Goal: Information Seeking & Learning: Check status

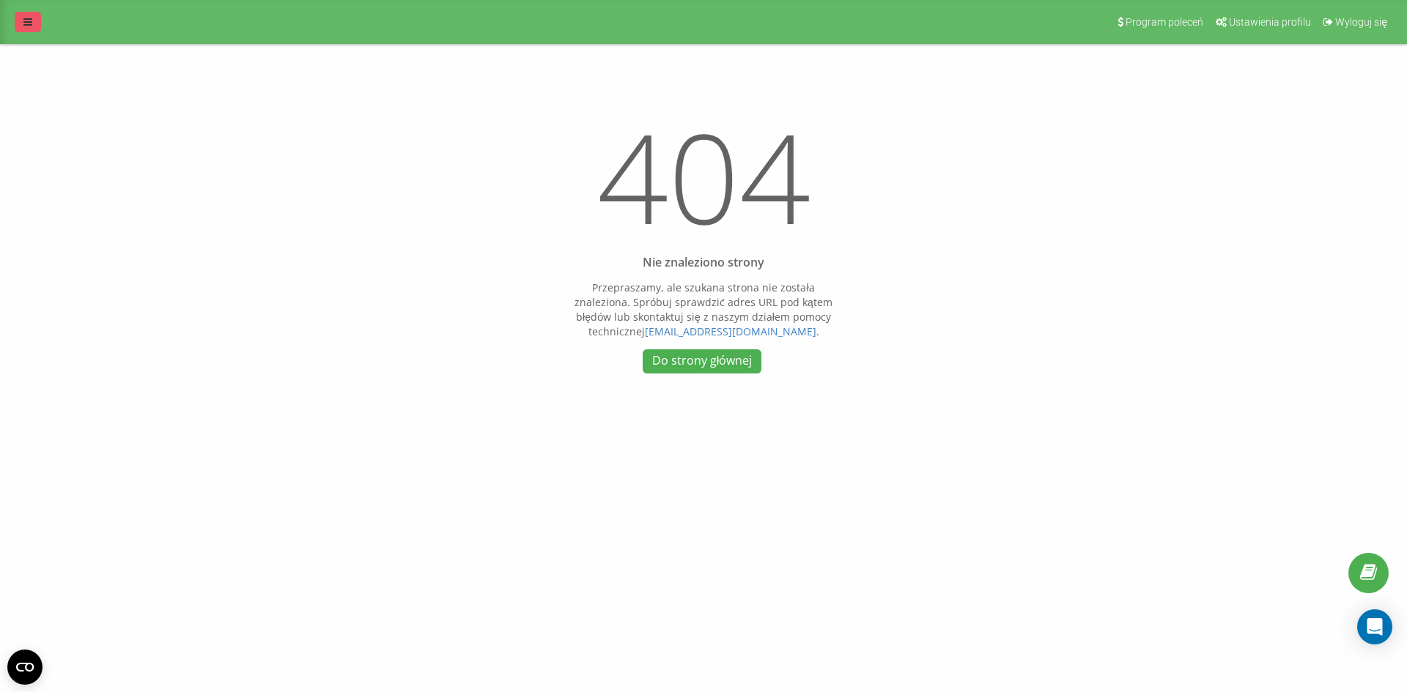
click at [23, 17] on link at bounding box center [28, 22] width 26 height 21
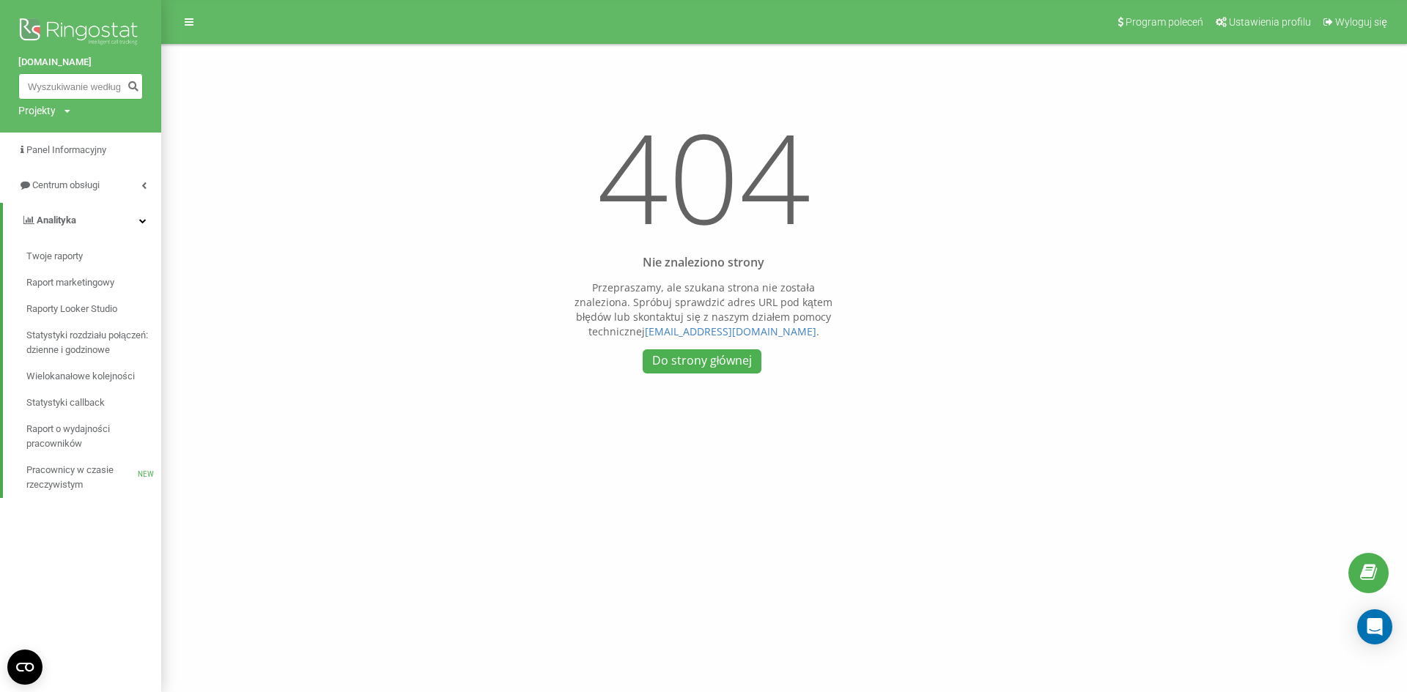
click at [51, 80] on input at bounding box center [80, 86] width 125 height 26
paste input "883707405"
type input "883707405"
click at [134, 78] on button "submit" at bounding box center [133, 86] width 20 height 26
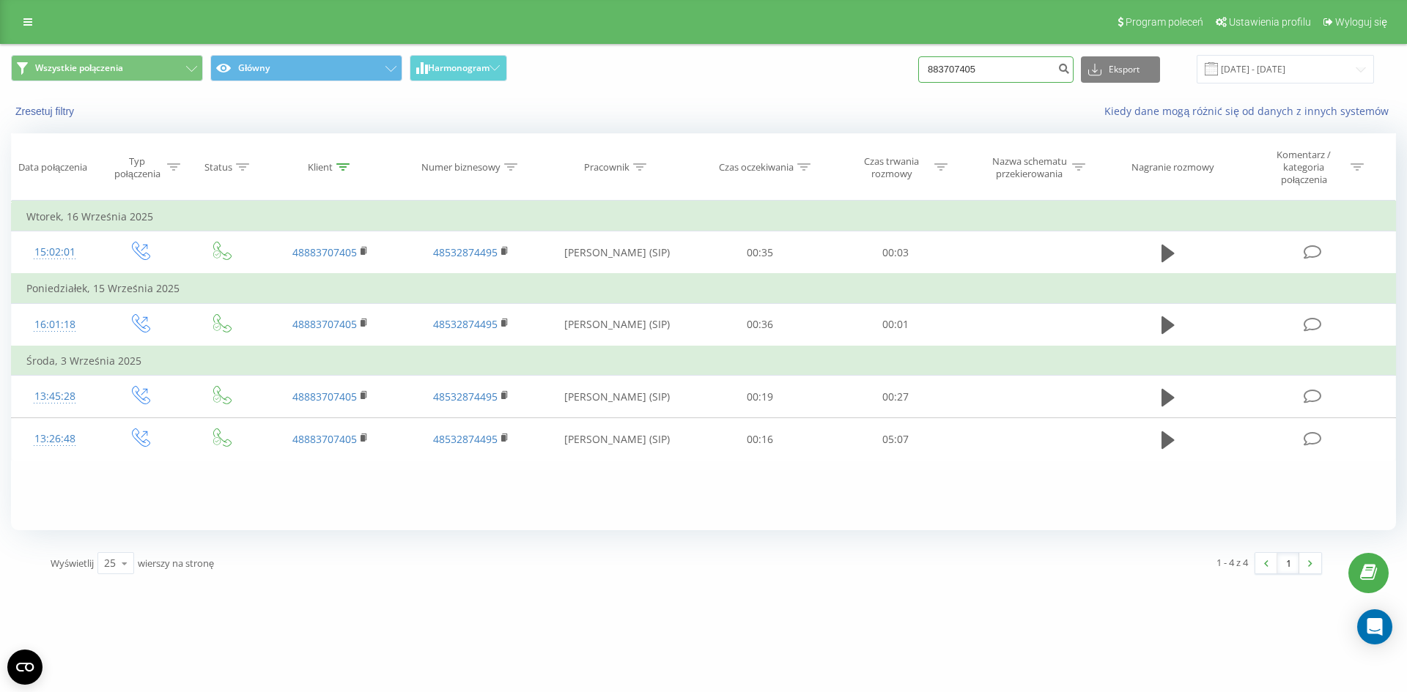
click at [1002, 77] on input "883707405" at bounding box center [995, 69] width 155 height 26
click at [1014, 70] on input "883707405" at bounding box center [995, 69] width 155 height 26
paste input "48512336138"
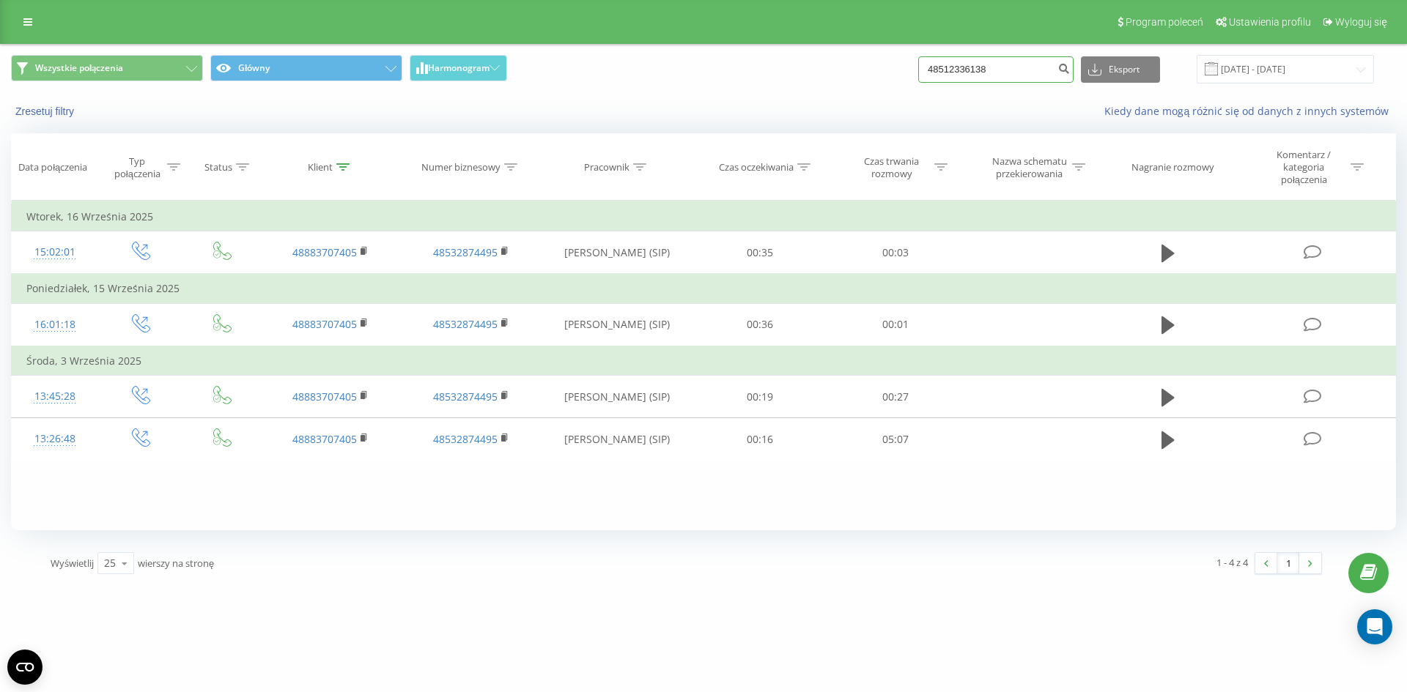
type input "48512336138"
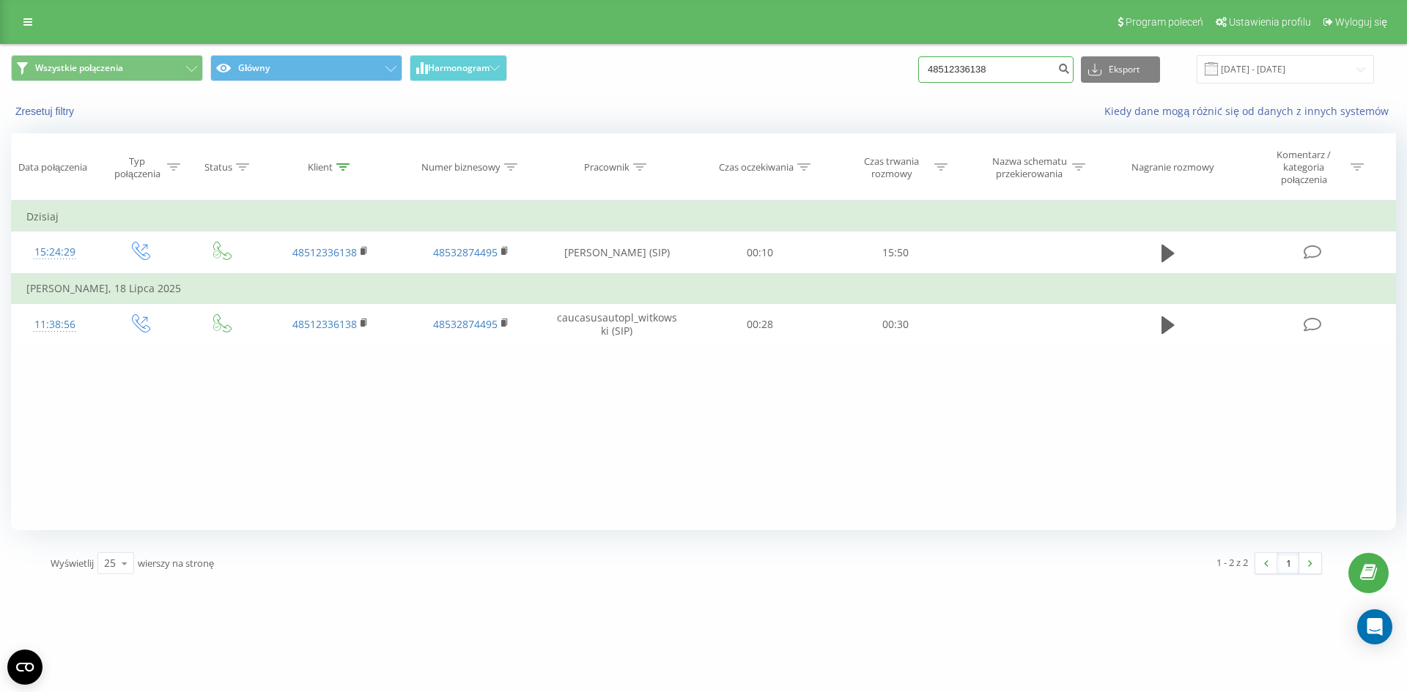
click at [974, 73] on input "48512336138" at bounding box center [995, 69] width 155 height 26
click at [1023, 67] on input "48512336138" at bounding box center [995, 69] width 155 height 26
click at [22, 20] on link at bounding box center [28, 22] width 26 height 21
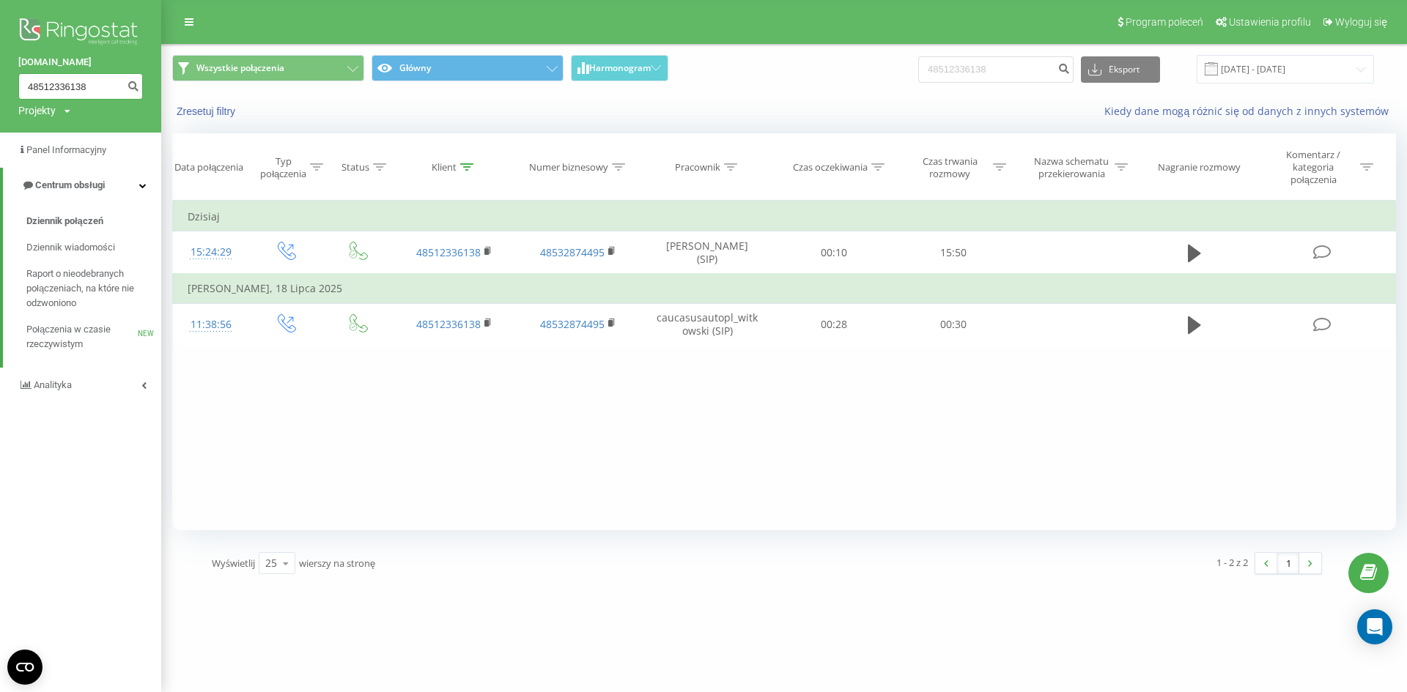
click at [73, 88] on input "48512336138" at bounding box center [80, 86] width 125 height 26
click at [86, 15] on img at bounding box center [80, 33] width 125 height 37
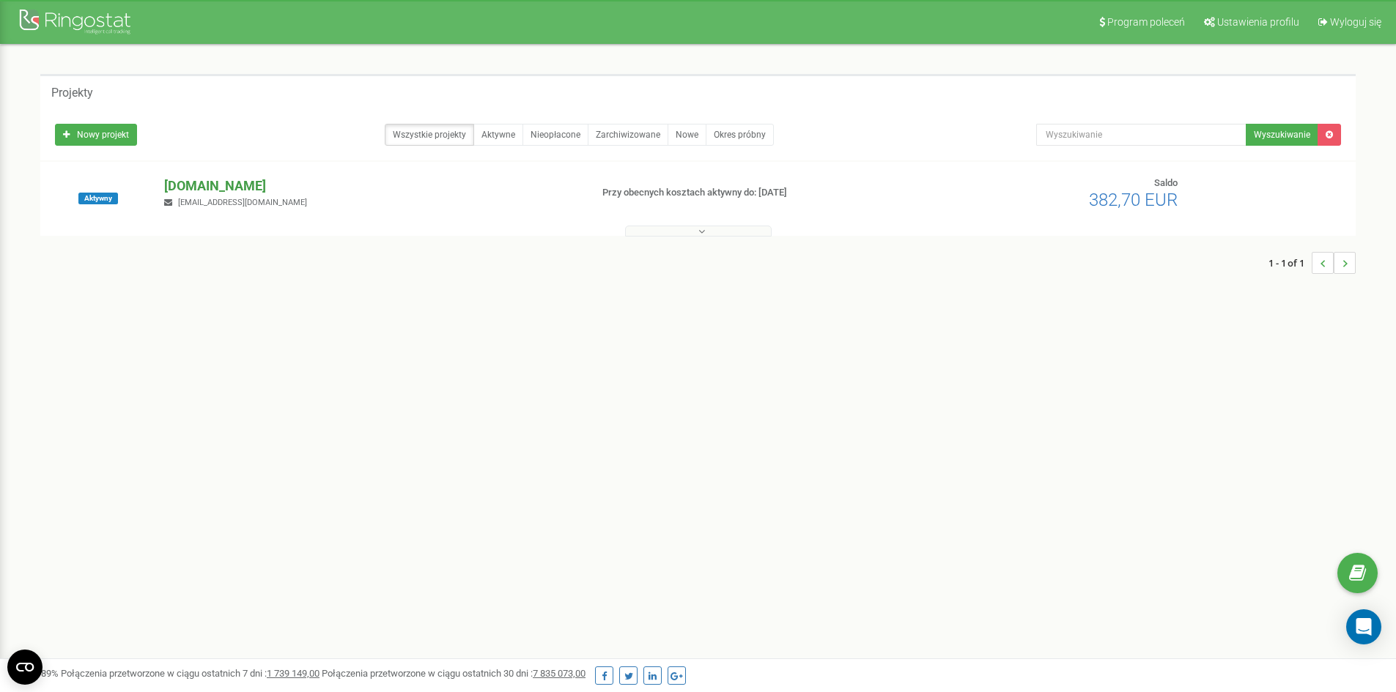
click at [222, 182] on p "caucasusauto.pl" at bounding box center [371, 186] width 414 height 19
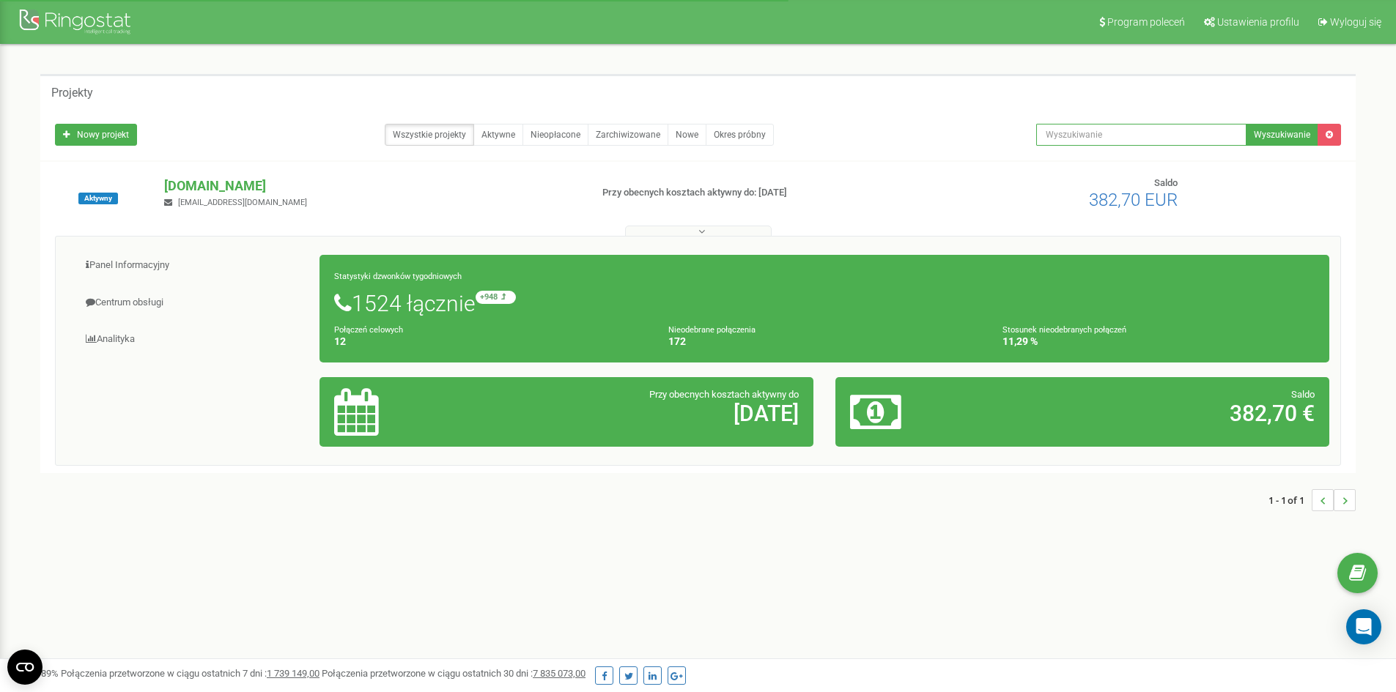
click at [1090, 127] on input "text" at bounding box center [1141, 135] width 210 height 22
type input "453470001"
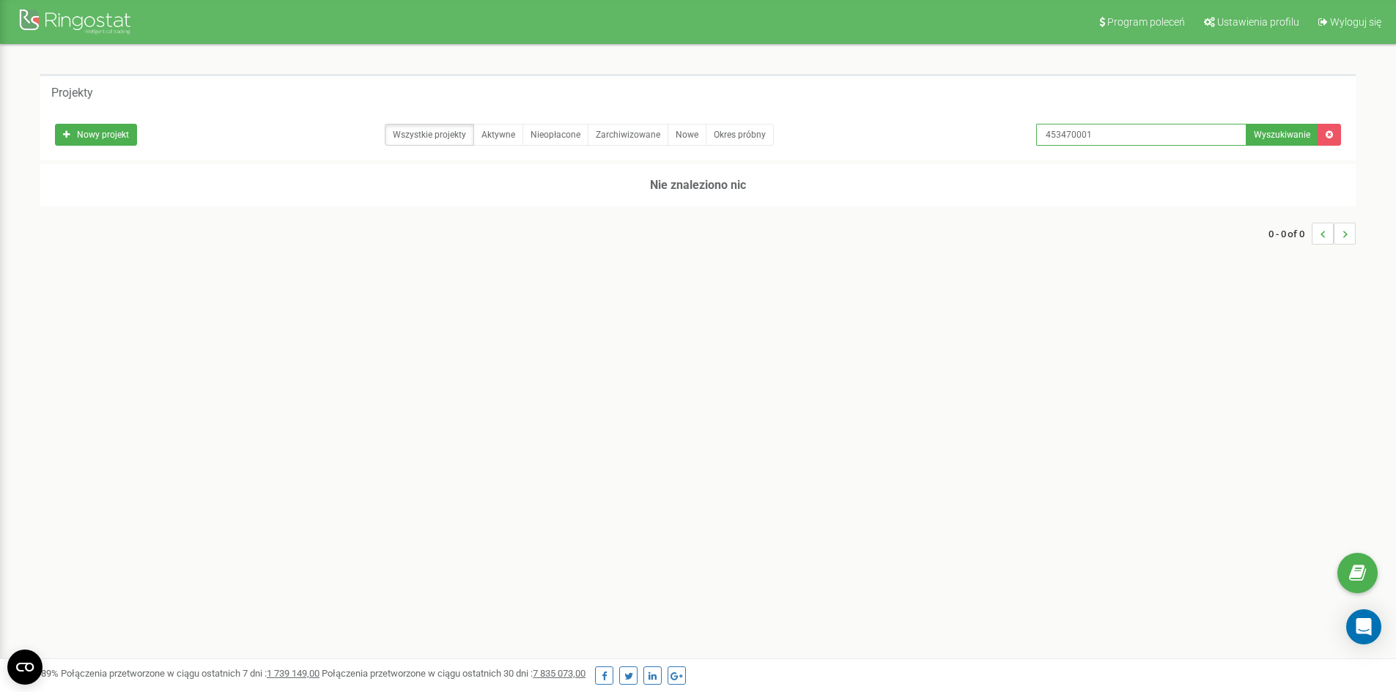
click at [1101, 132] on input "453470001" at bounding box center [1141, 135] width 210 height 22
click at [81, 34] on div at bounding box center [76, 23] width 117 height 35
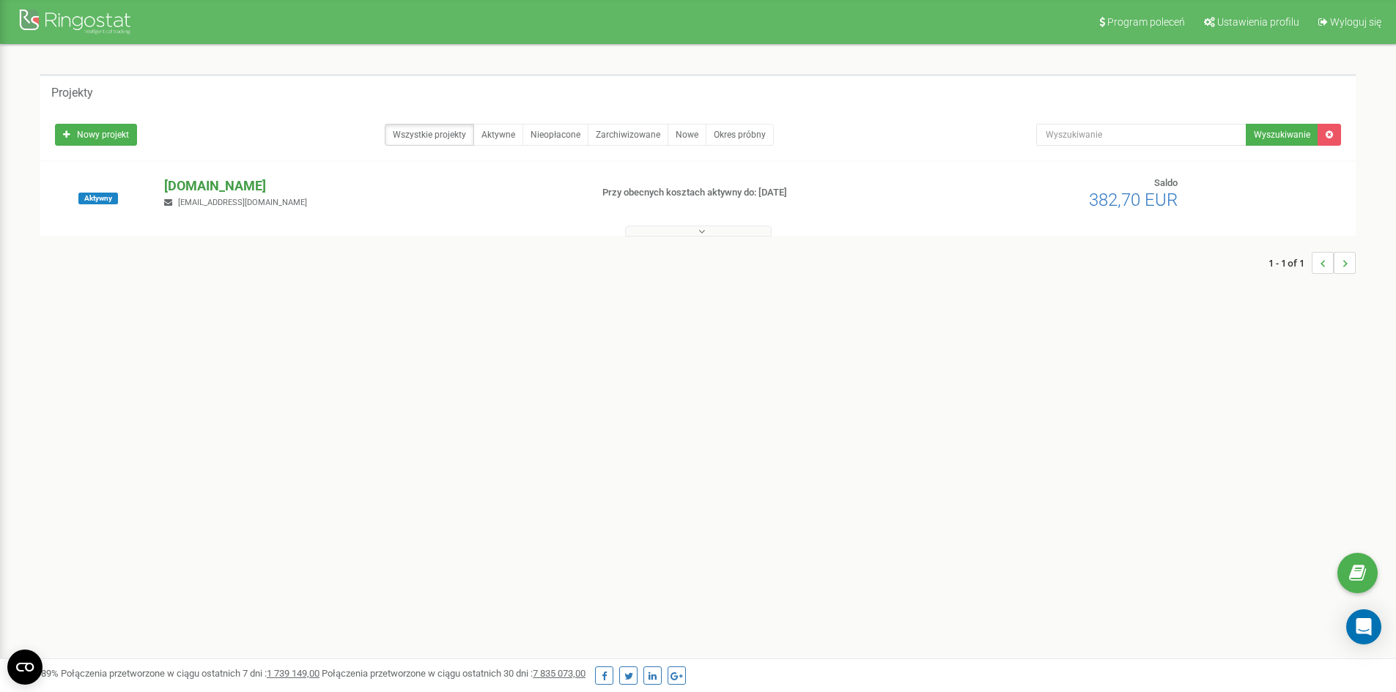
click at [208, 178] on p "[DOMAIN_NAME]" at bounding box center [371, 186] width 414 height 19
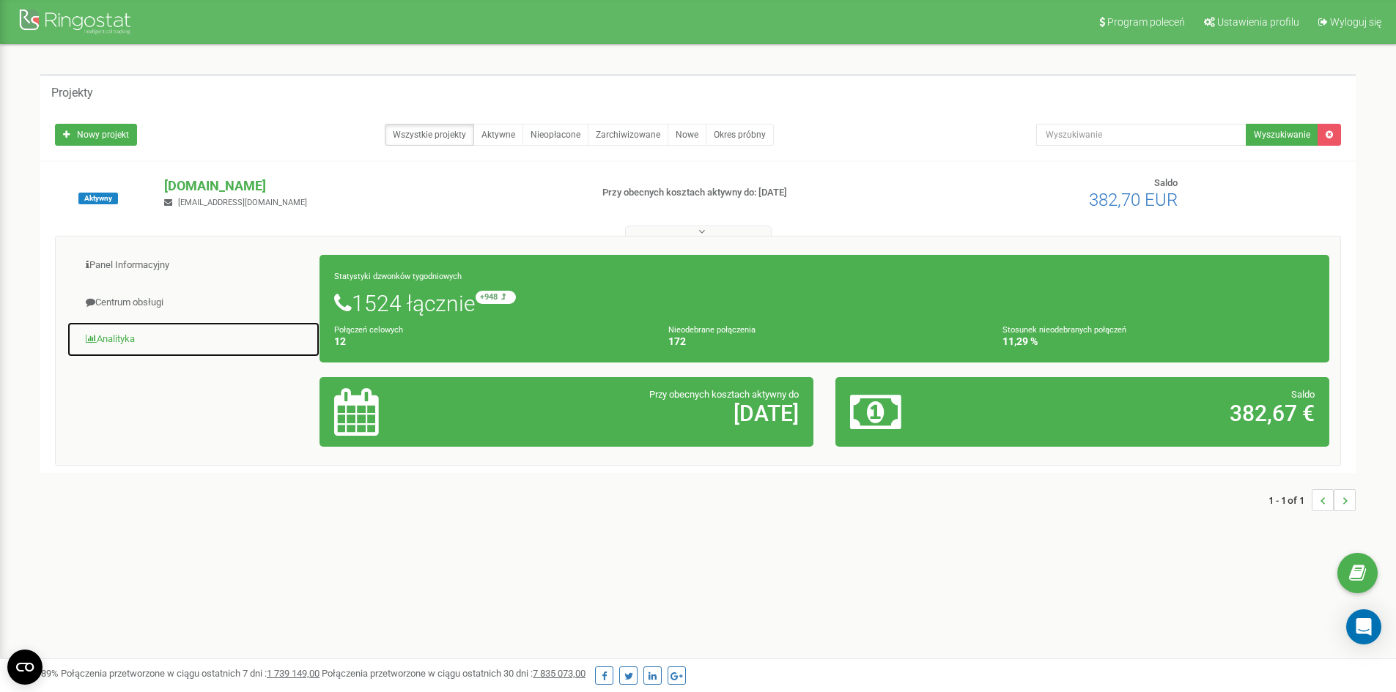
click at [135, 332] on link "Analityka" at bounding box center [194, 340] width 254 height 36
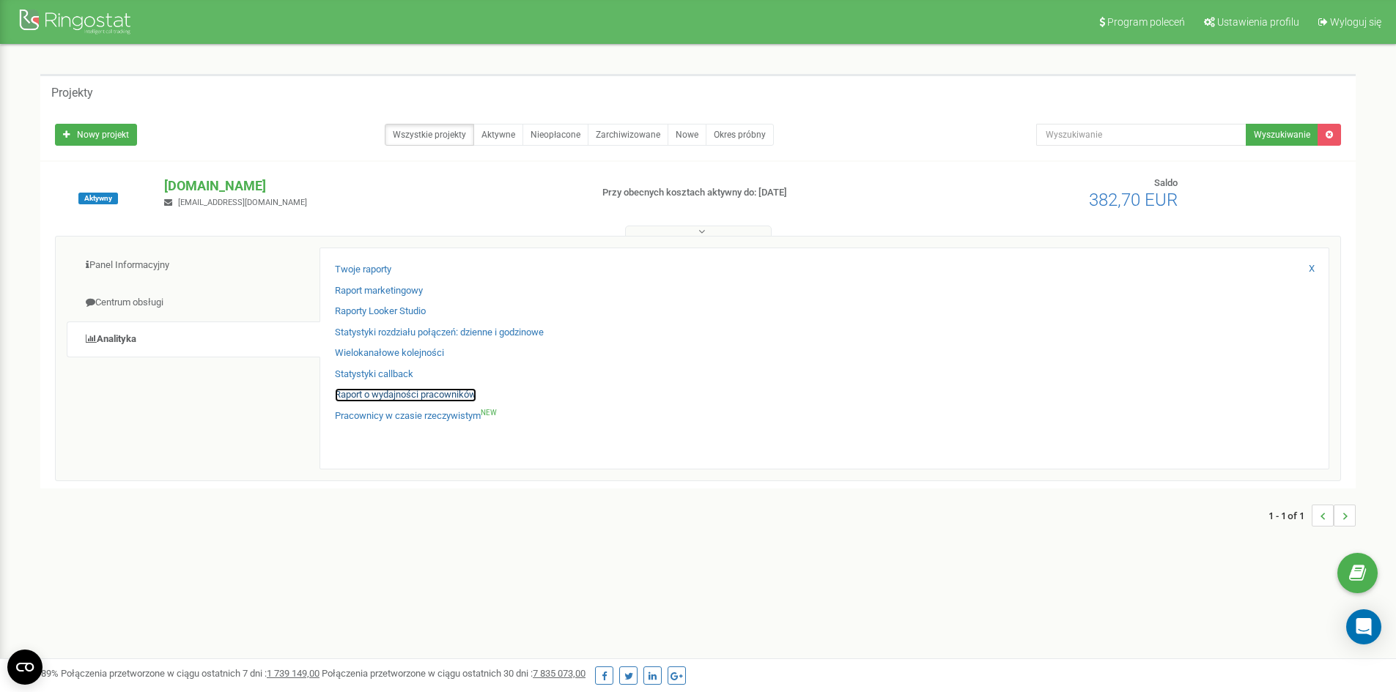
click at [388, 392] on link "Raport o wydajności pracowników" at bounding box center [405, 395] width 141 height 14
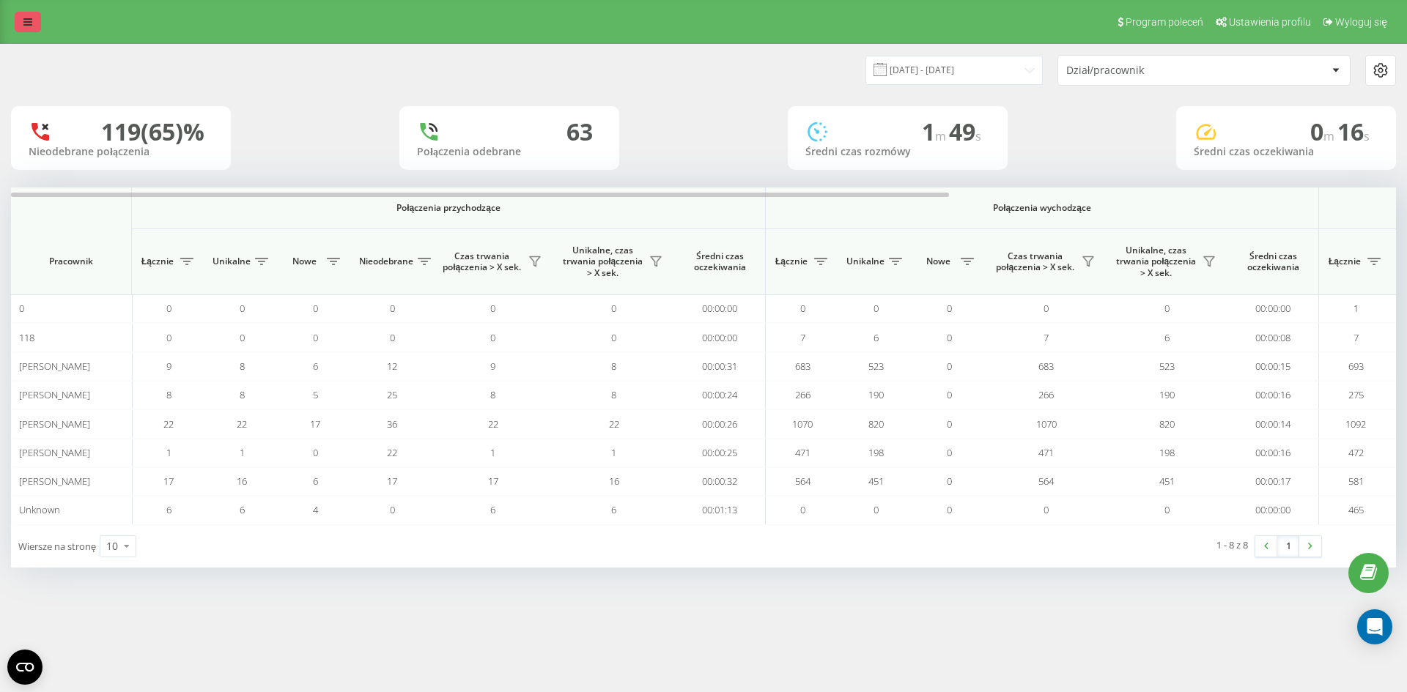
click at [26, 21] on icon at bounding box center [27, 22] width 9 height 10
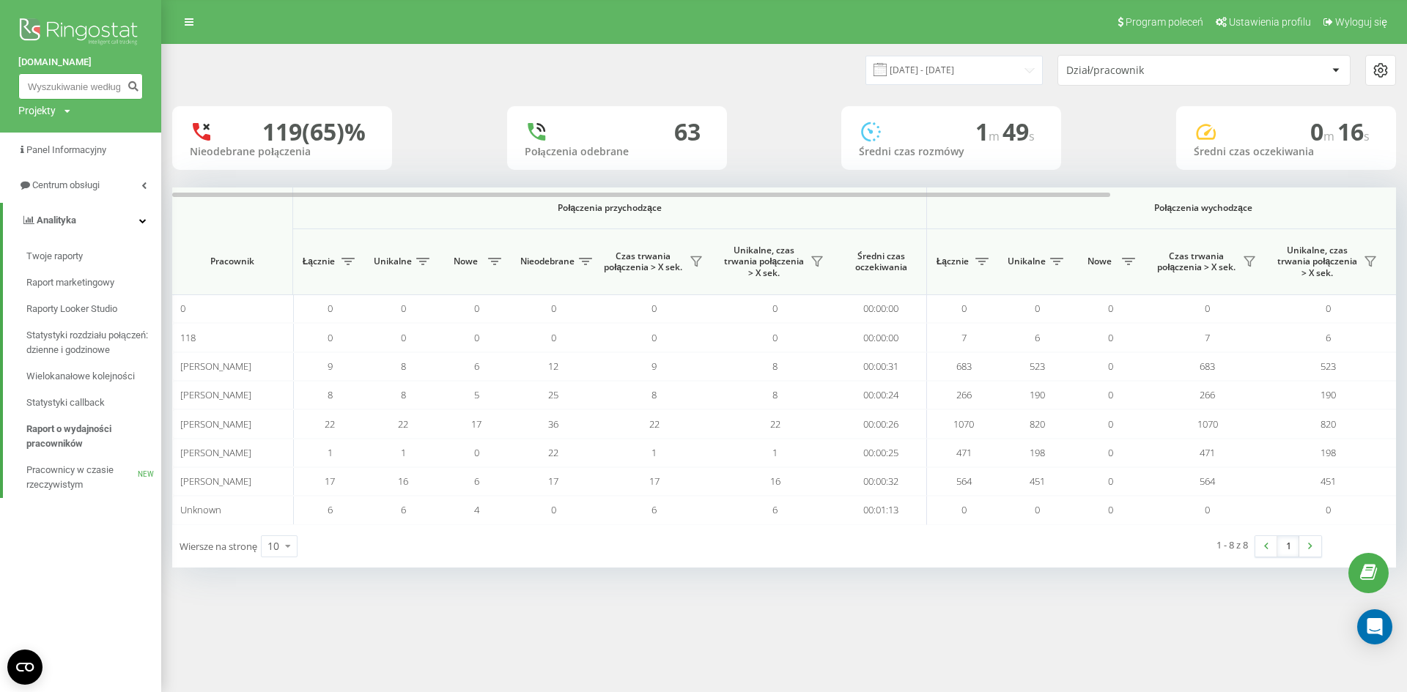
click at [75, 92] on input at bounding box center [80, 86] width 125 height 26
paste input "453470001"
type input "453470001"
click at [958, 59] on input "19.08.2025 - 19.09.2025" at bounding box center [953, 70] width 177 height 29
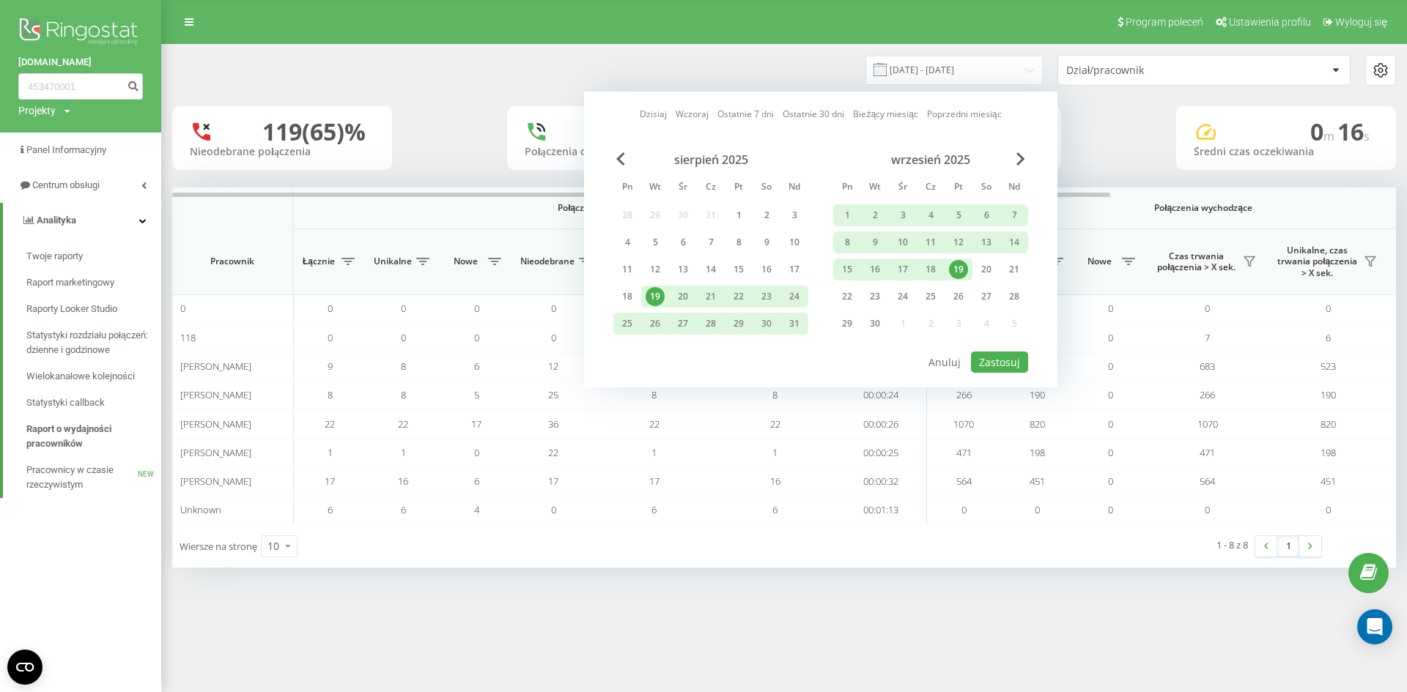
click at [947, 262] on div "19" at bounding box center [958, 270] width 28 height 22
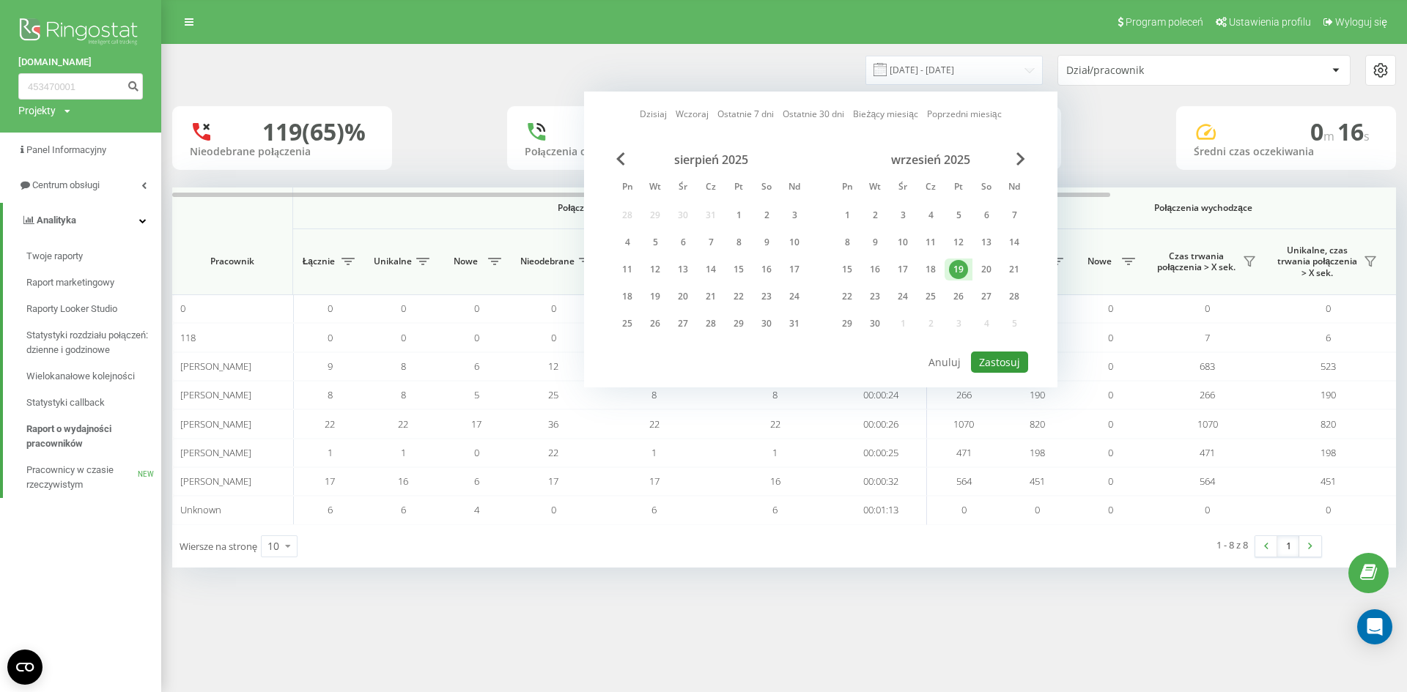
click at [1023, 360] on button "Zastosuj" at bounding box center [999, 362] width 57 height 21
type input "19.09.2025 - 19.09.2025"
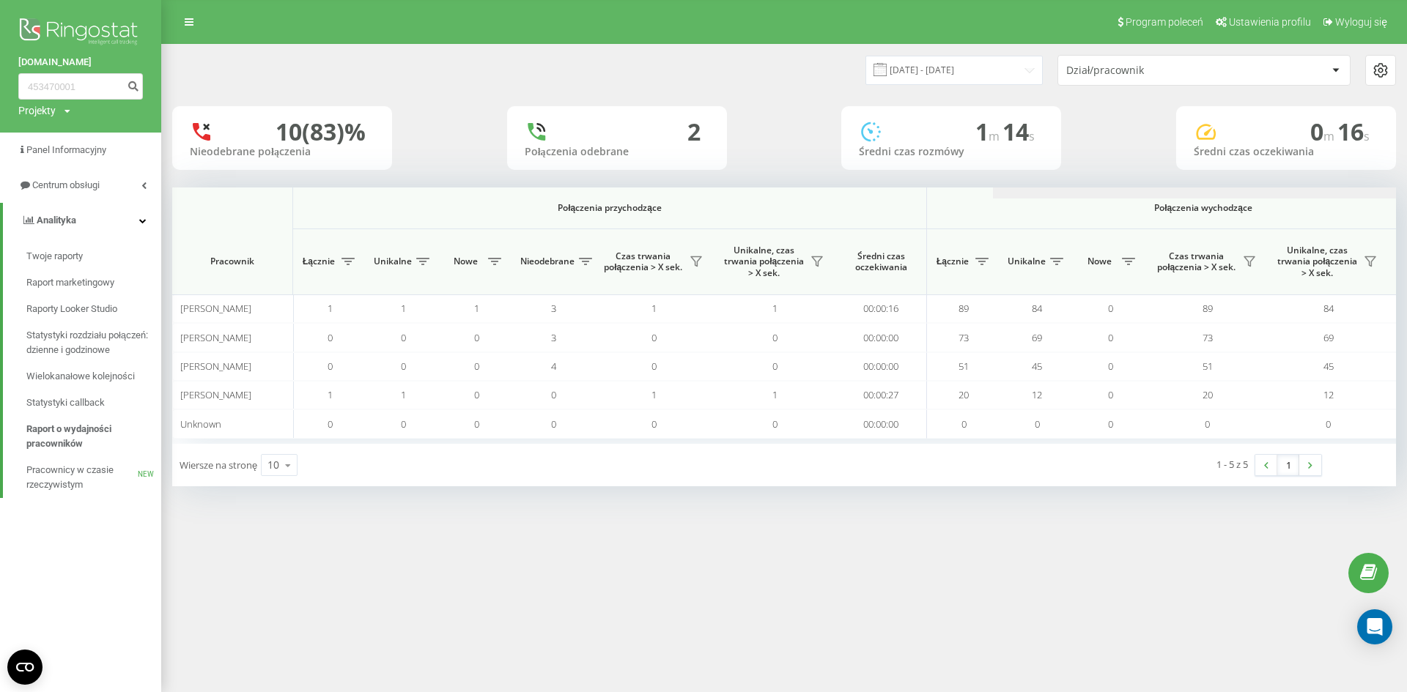
scroll to position [0, 821]
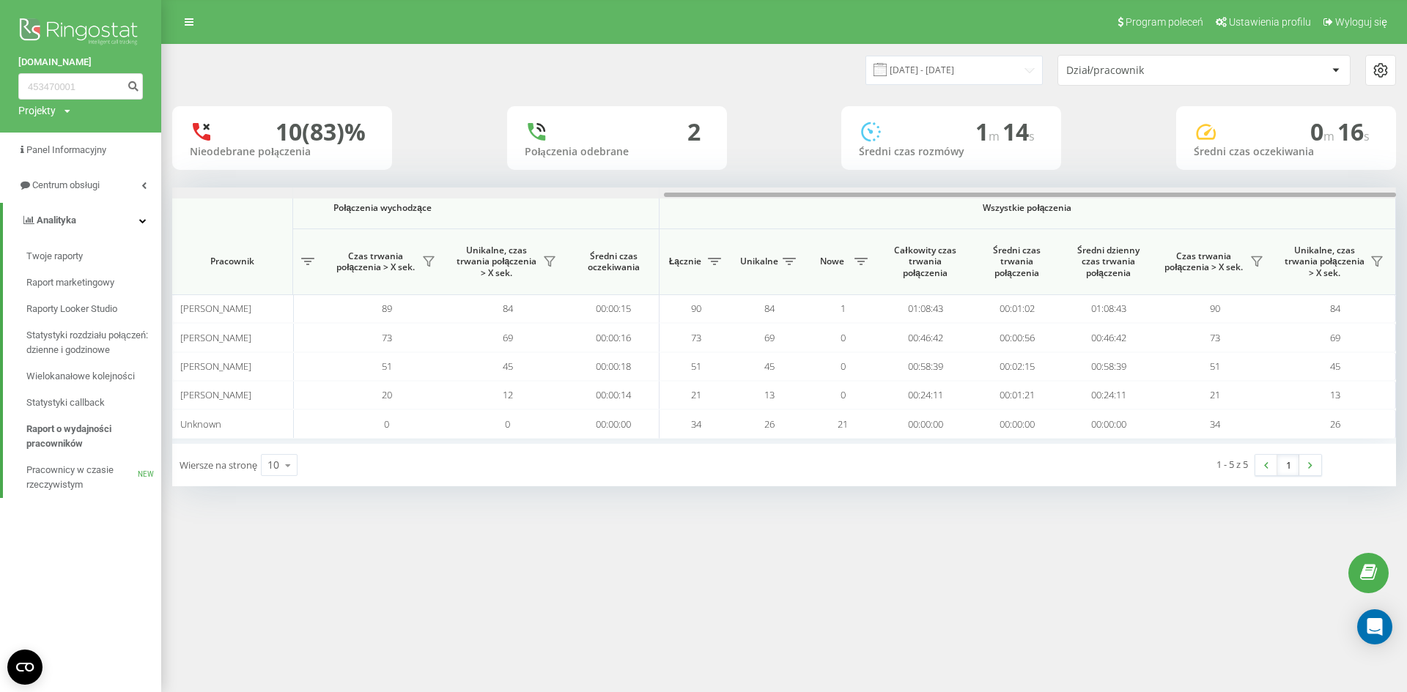
click at [744, 190] on div at bounding box center [784, 193] width 1224 height 11
click at [115, 79] on input "453470001" at bounding box center [80, 86] width 125 height 26
click at [133, 89] on icon "submit" at bounding box center [133, 84] width 12 height 9
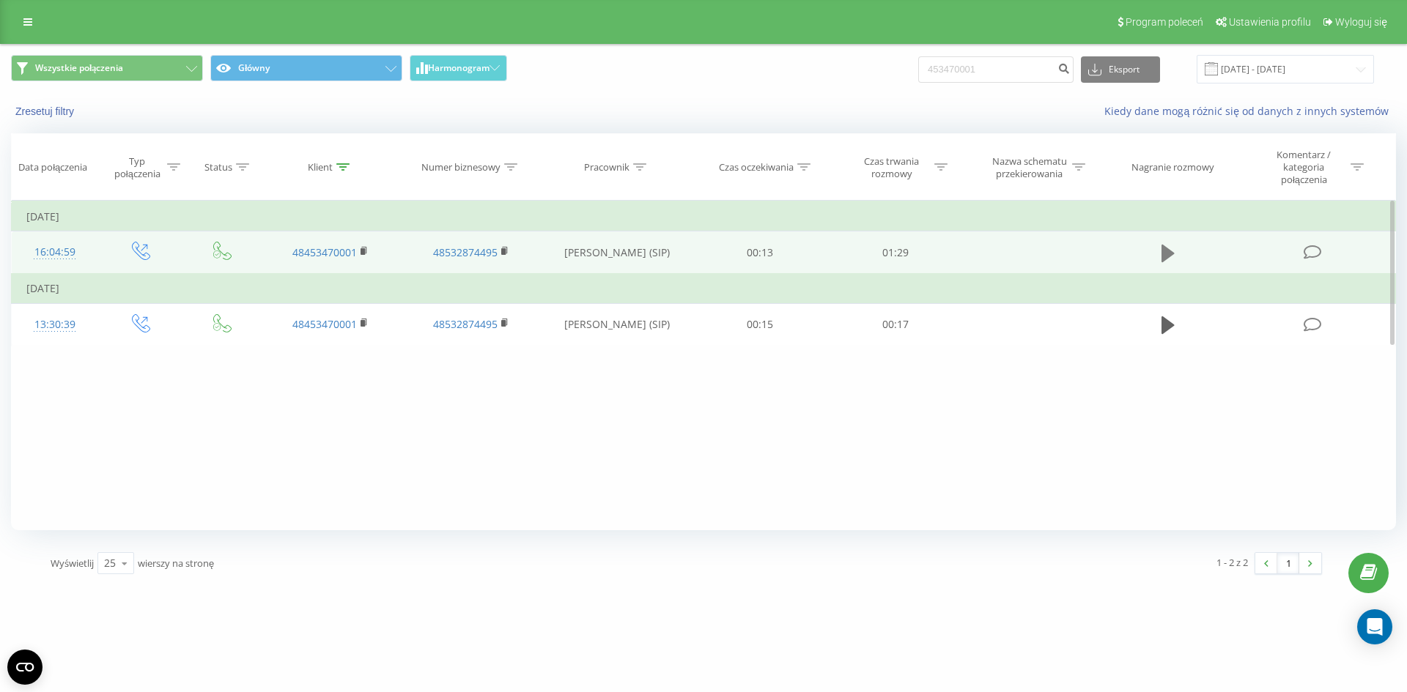
click at [1171, 250] on icon at bounding box center [1167, 253] width 13 height 21
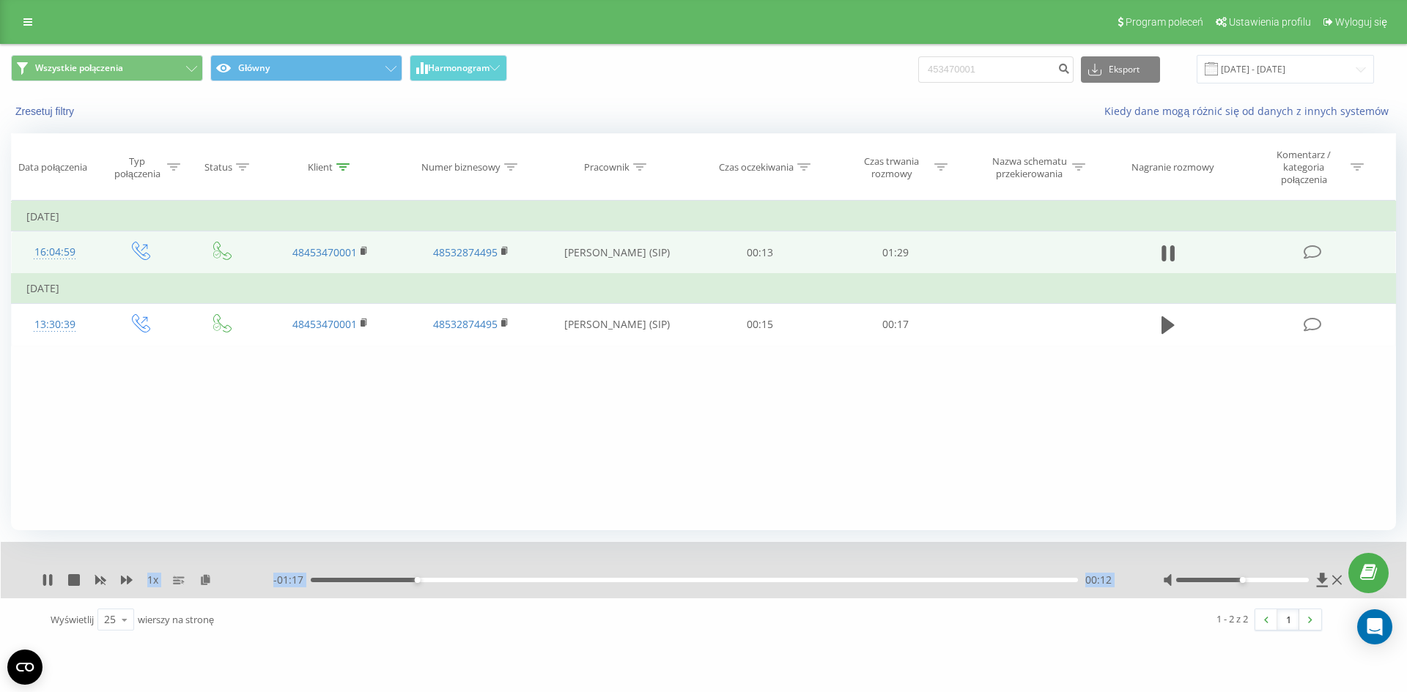
drag, startPoint x: 1251, startPoint y: 583, endPoint x: 1281, endPoint y: 566, distance: 35.4
click at [1283, 566] on div "1 x - 01:17 00:12 00:12" at bounding box center [703, 570] width 1405 height 56
drag, startPoint x: 1262, startPoint y: 571, endPoint x: 1326, endPoint y: 536, distance: 72.8
click at [1326, 536] on div "Wszystkie połączenia Główny Harmonogram 453470001 Eksport .csv .xls .xlsx 19.06…" at bounding box center [703, 343] width 1385 height 596
click at [1106, 598] on div "1 x - 01:15 00:14 00:14" at bounding box center [703, 570] width 1405 height 56
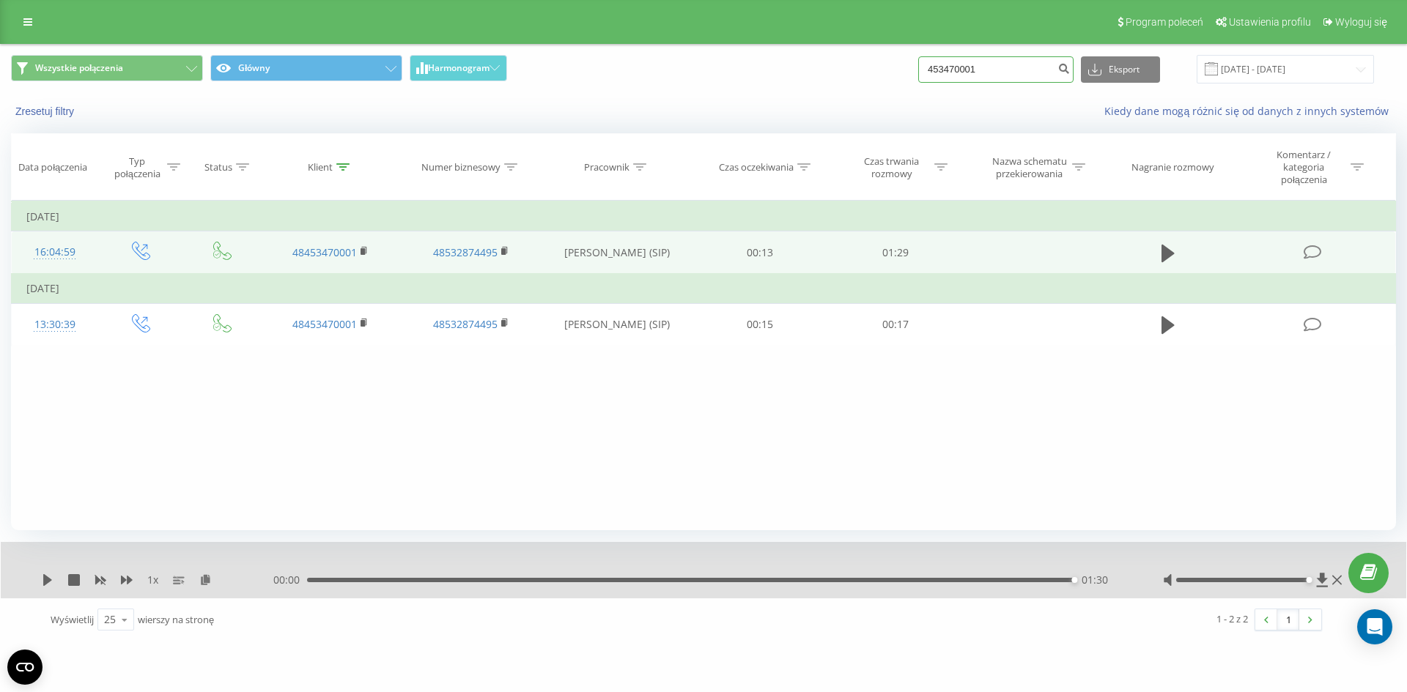
click at [1015, 62] on input "453470001" at bounding box center [995, 69] width 155 height 26
paste input "48783392402"
type input "48783392402"
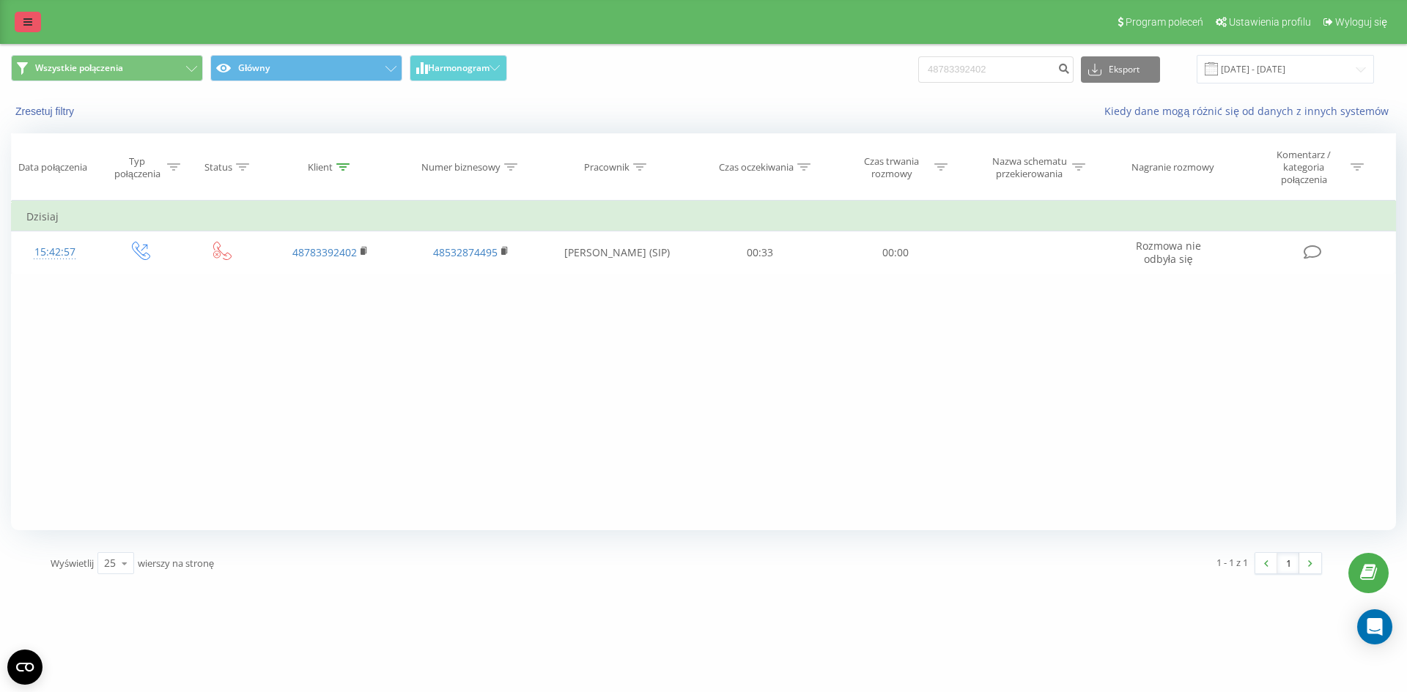
click at [31, 15] on link at bounding box center [28, 22] width 26 height 21
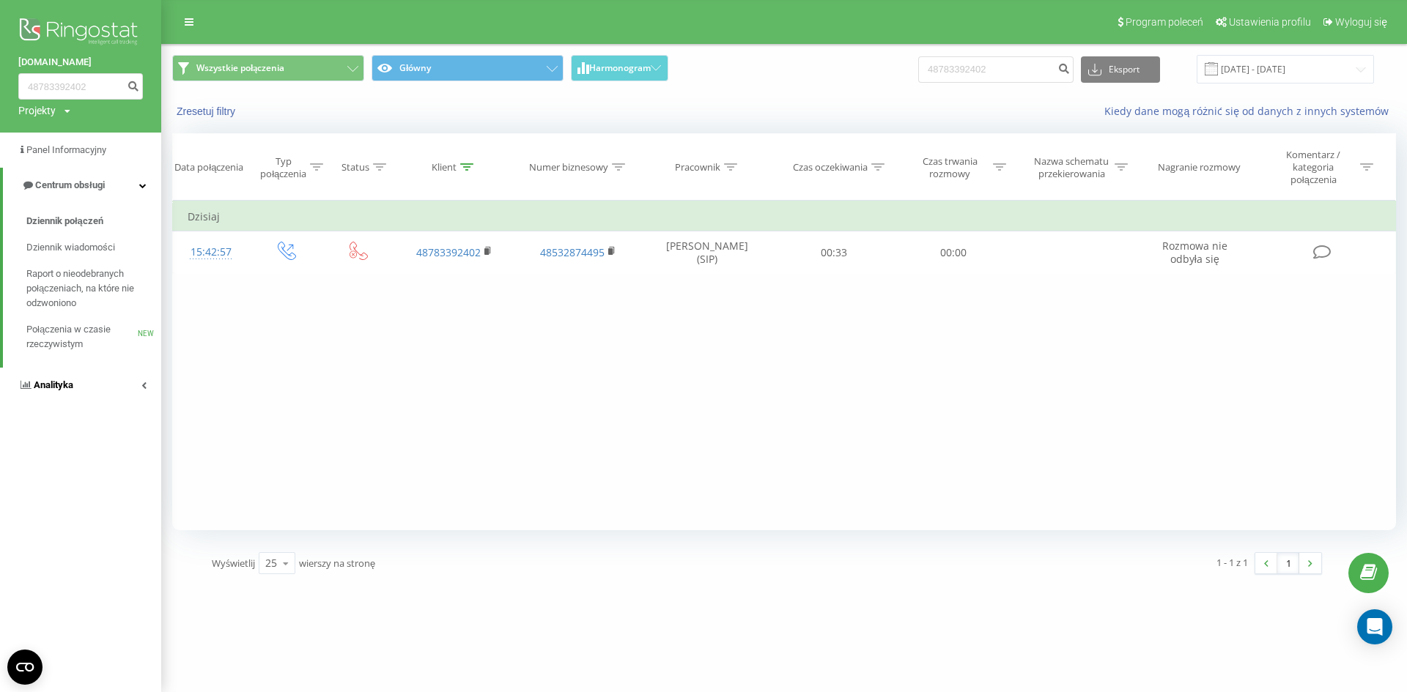
click at [81, 382] on link "Analityka" at bounding box center [80, 385] width 161 height 35
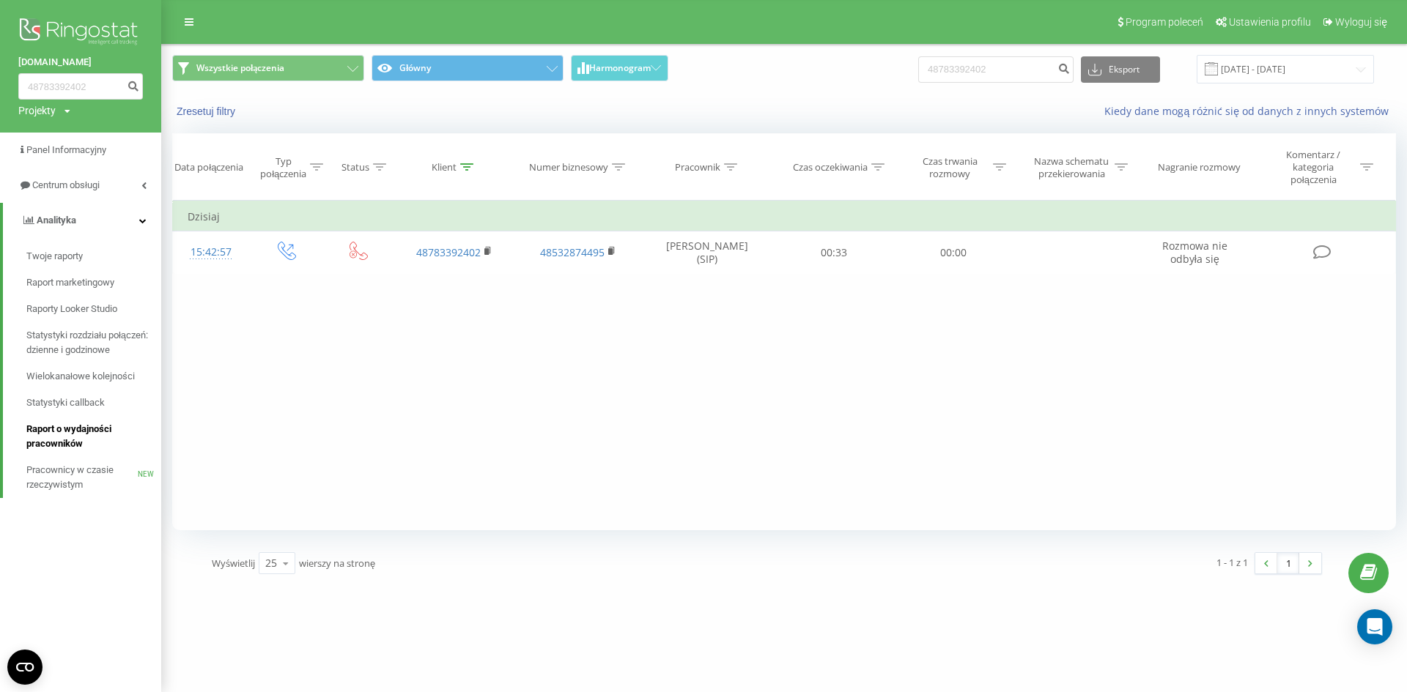
click at [92, 437] on span "Raport o wydajności pracowników" at bounding box center [89, 436] width 127 height 29
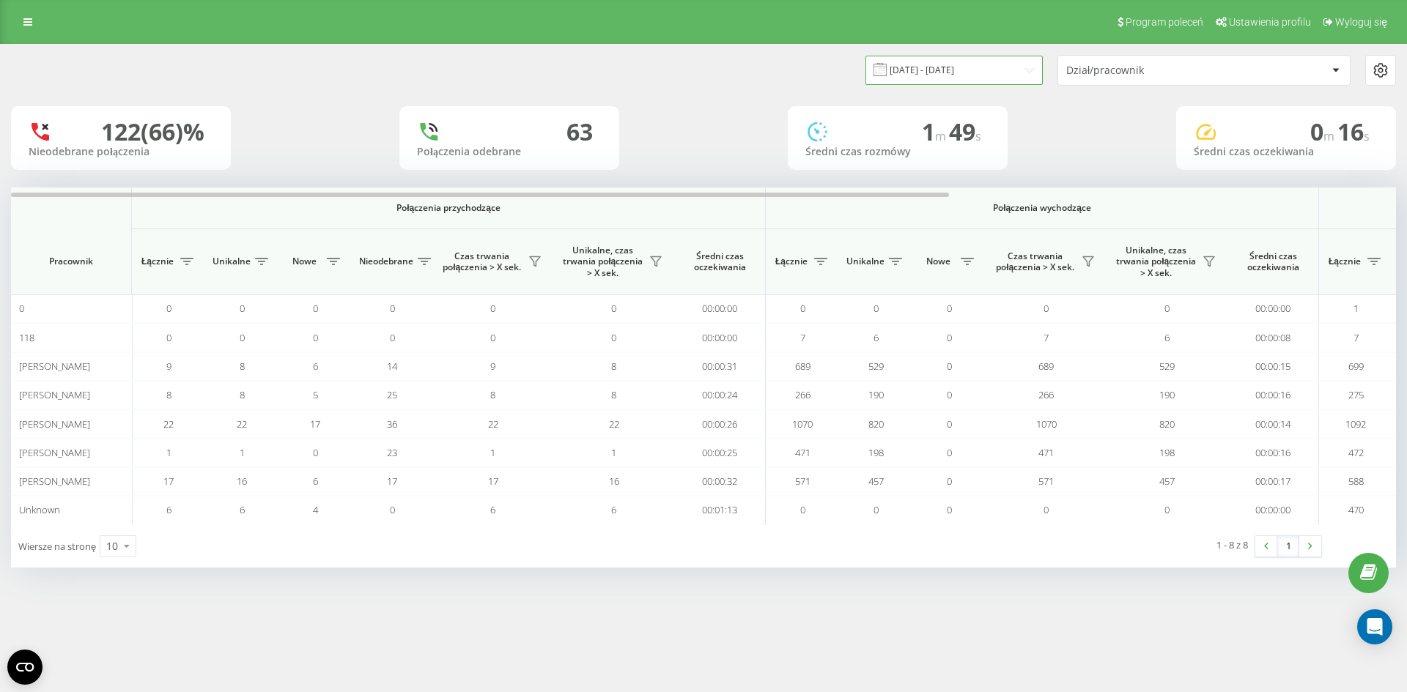
click at [911, 73] on input "19.08.2025 - 19.09.2025" at bounding box center [953, 70] width 177 height 29
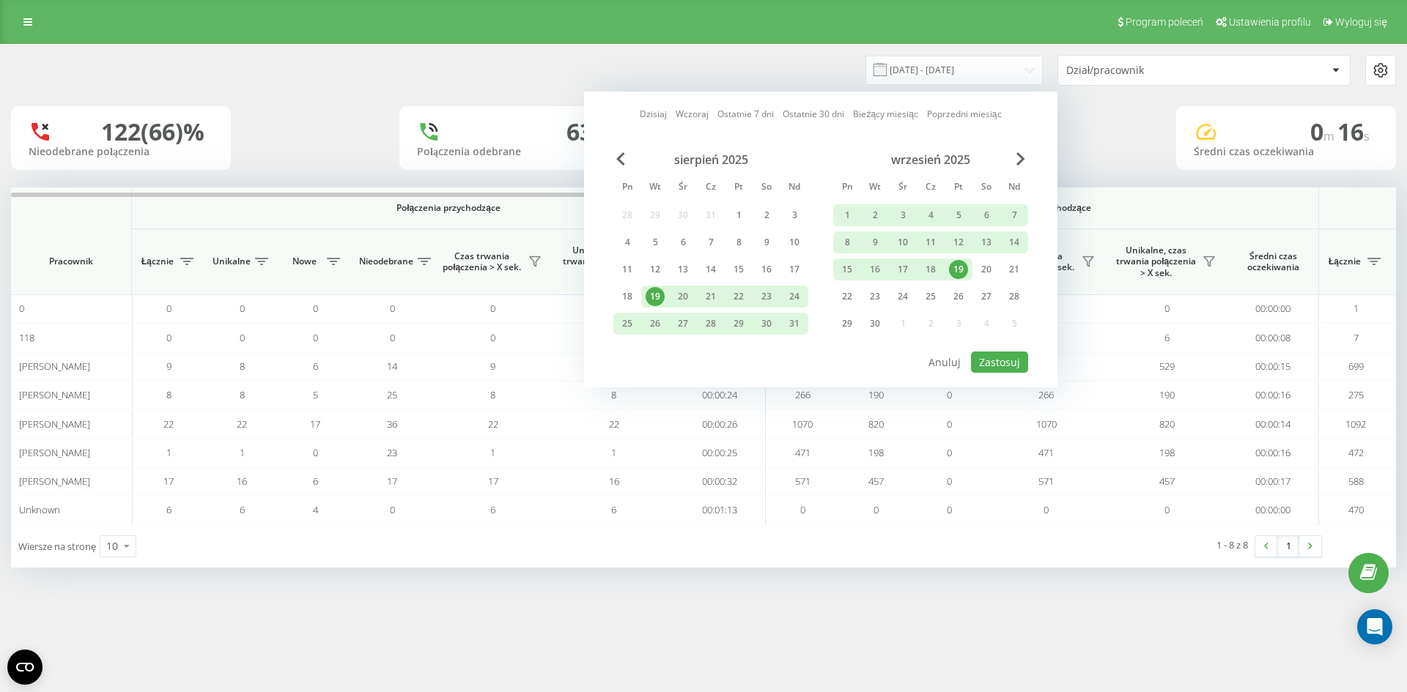
click at [958, 269] on div "19" at bounding box center [958, 269] width 19 height 19
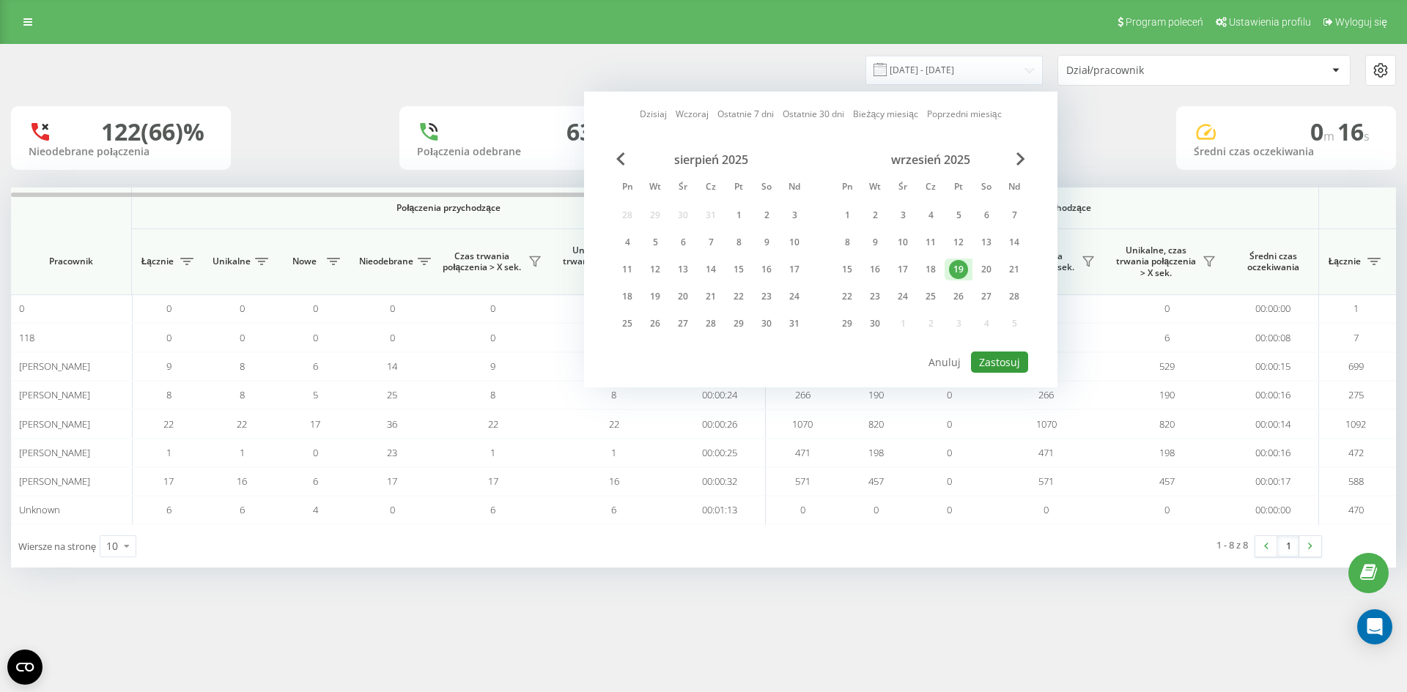
click at [1000, 362] on button "Zastosuj" at bounding box center [999, 362] width 57 height 21
type input "19.09.2025 - 19.09.2025"
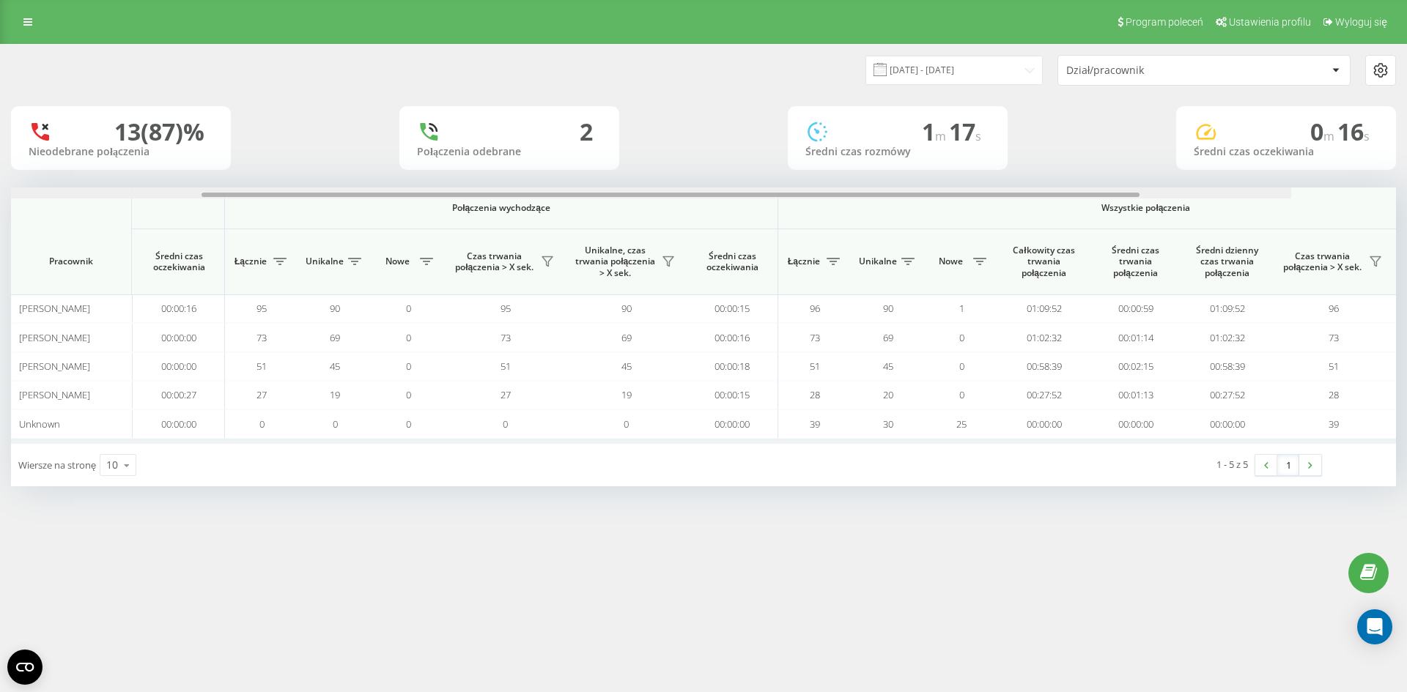
scroll to position [0, 653]
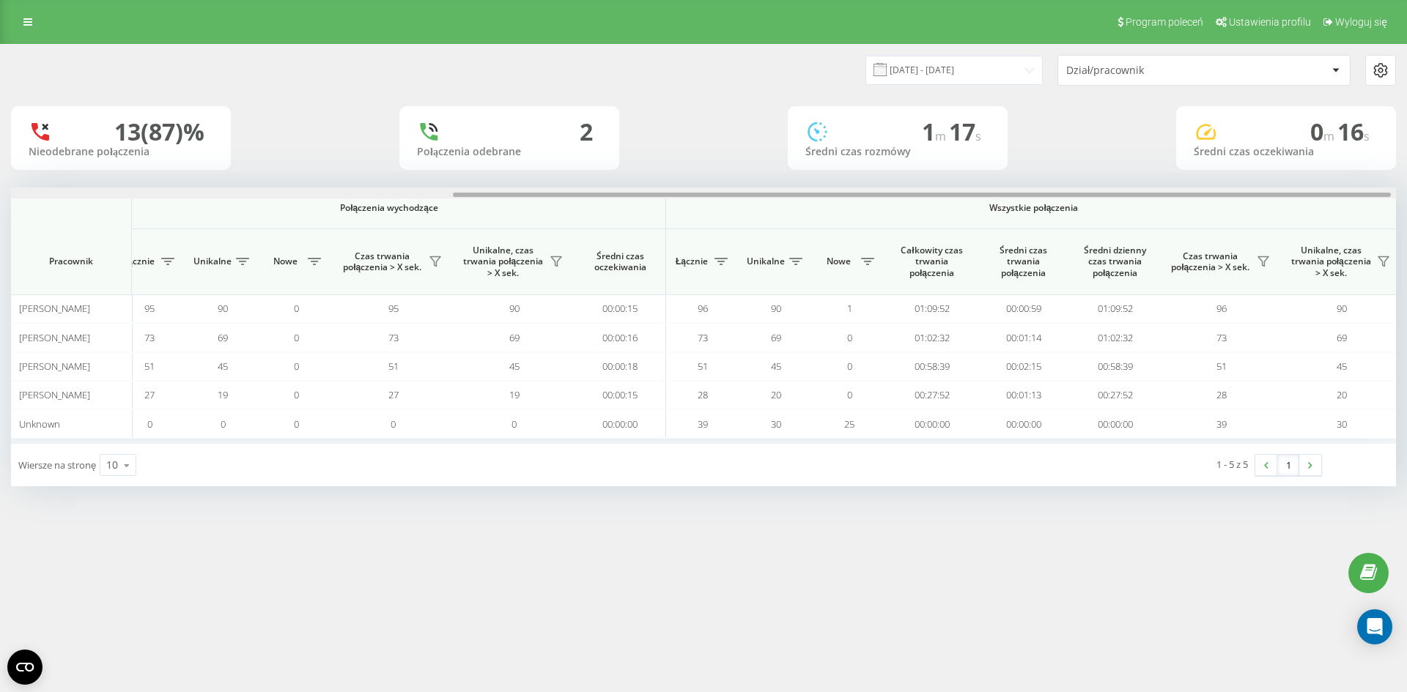
drag, startPoint x: 738, startPoint y: 194, endPoint x: 1180, endPoint y: 210, distance: 442.8
click at [1180, 210] on div "Połączenia przychodzące Połączenia wychodzące Wszystkie połączenia Pracownik Łą…" at bounding box center [703, 316] width 1385 height 256
click at [23, 4] on div "Program poleceń Ustawienia profilu Wyloguj się" at bounding box center [703, 22] width 1407 height 44
click at [34, 22] on link at bounding box center [28, 22] width 26 height 21
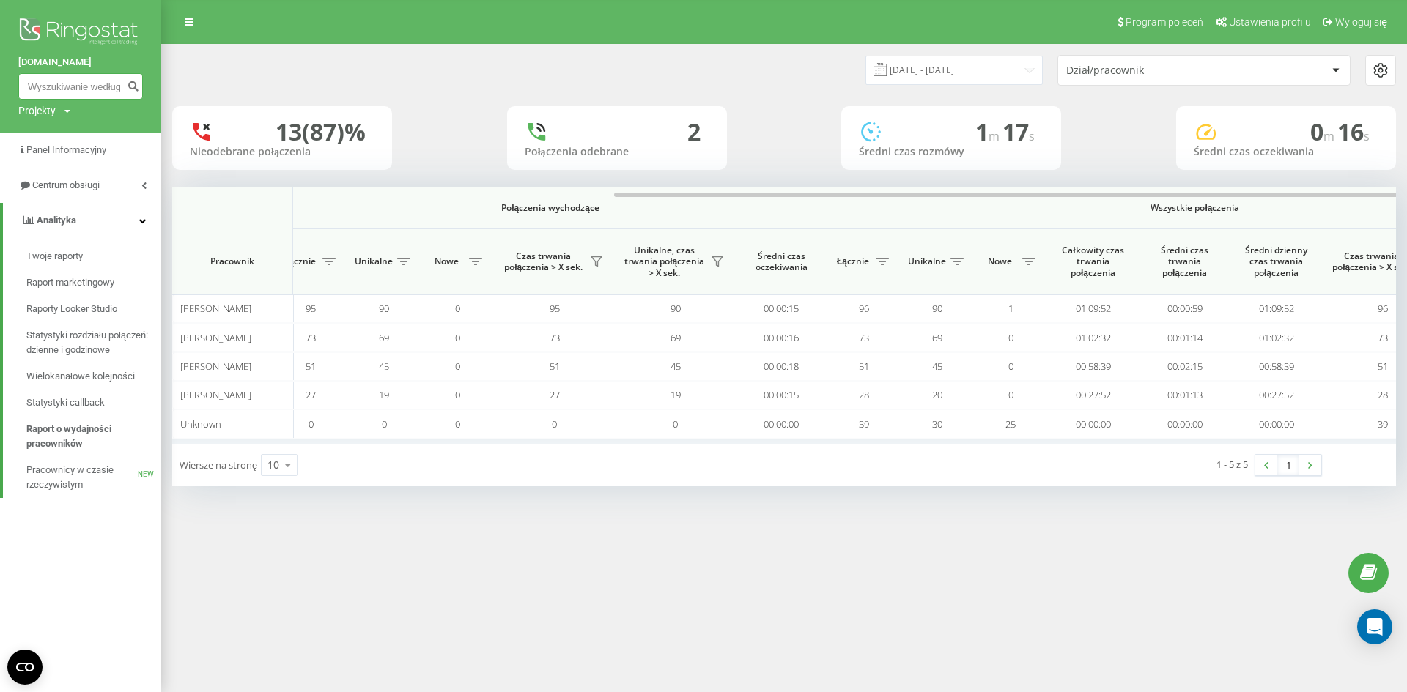
click at [69, 88] on input at bounding box center [80, 86] width 125 height 26
type input "729639794"
